Goal: Task Accomplishment & Management: Use online tool/utility

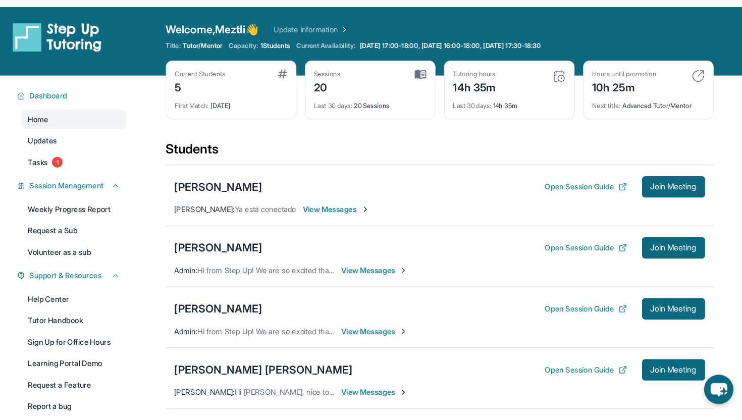
scroll to position [76, 0]
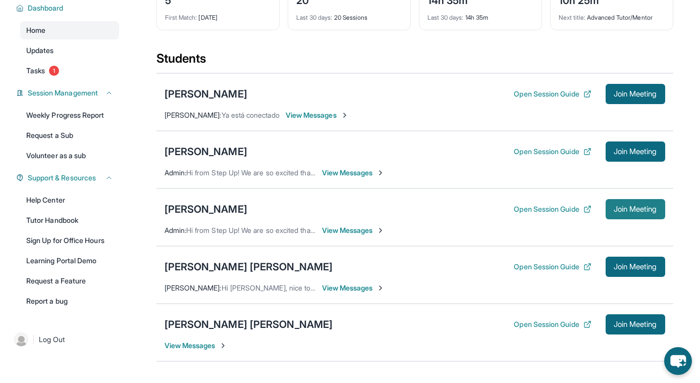
click at [620, 208] on span "Join Meeting" at bounding box center [635, 209] width 43 height 6
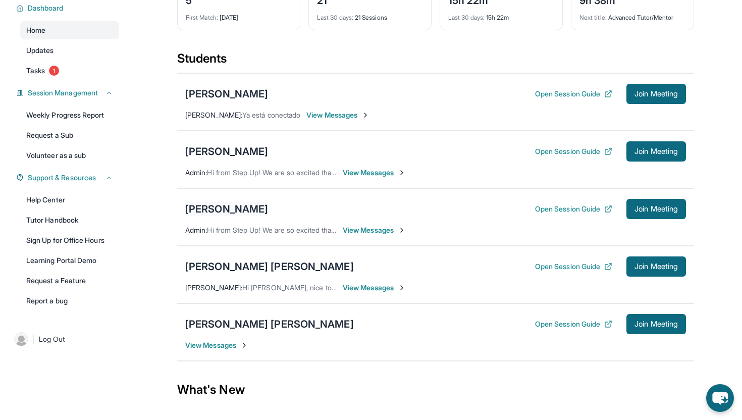
click at [237, 209] on div "[PERSON_NAME]" at bounding box center [226, 209] width 83 height 14
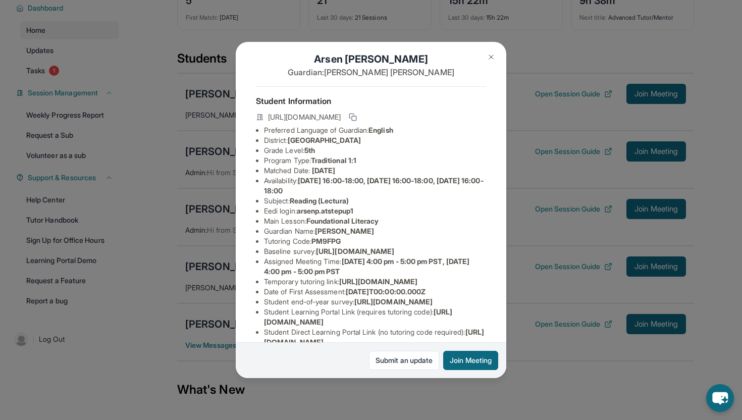
scroll to position [10, 1]
click at [328, 241] on span "PM9FPG" at bounding box center [326, 241] width 29 height 9
copy span "PM9FPG"
click at [342, 255] on li "Baseline survey : https://airtable.com/apprlfn8WjpjBUn2G/shrK0QR6AaNyG5psY?pref…" at bounding box center [375, 251] width 222 height 10
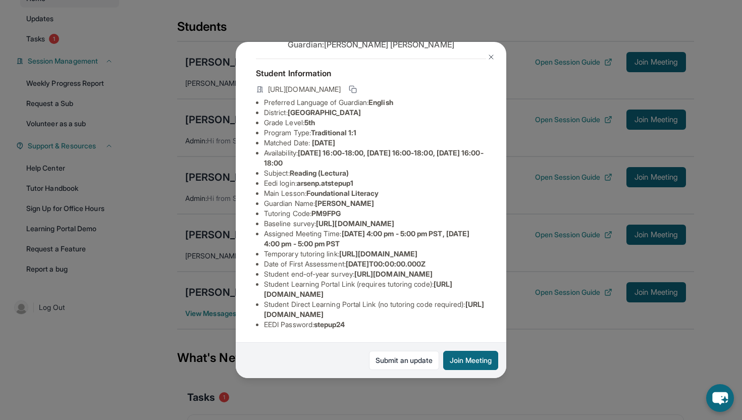
scroll to position [129, 1]
click at [494, 52] on button at bounding box center [491, 57] width 20 height 20
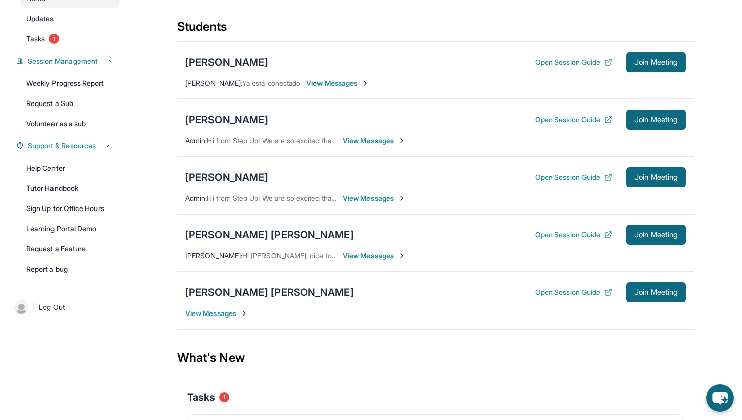
click at [255, 175] on div "[PERSON_NAME]" at bounding box center [226, 177] width 83 height 14
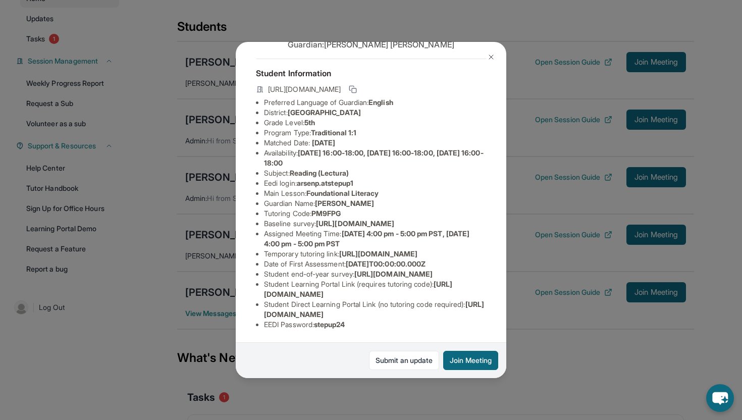
scroll to position [104, 0]
click at [325, 209] on span "PM9FPG" at bounding box center [326, 213] width 29 height 9
click at [325, 219] on li "Baseline survey : https://airtable.com/apprlfn8WjpjBUn2G/shrK0QR6AaNyG5psY?pref…" at bounding box center [375, 224] width 222 height 10
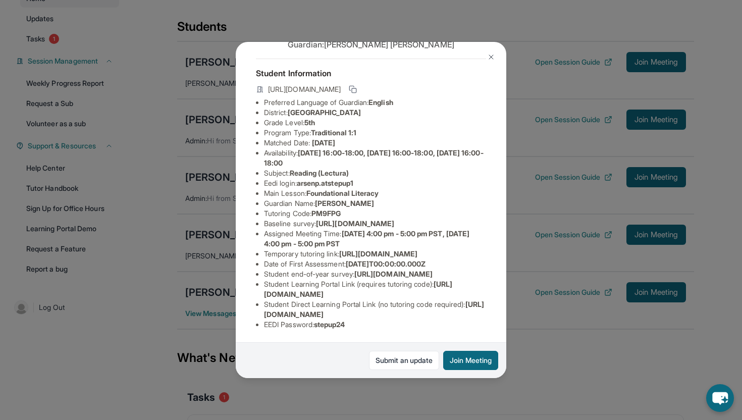
click at [494, 55] on img at bounding box center [491, 57] width 8 height 8
